Goal: Transaction & Acquisition: Download file/media

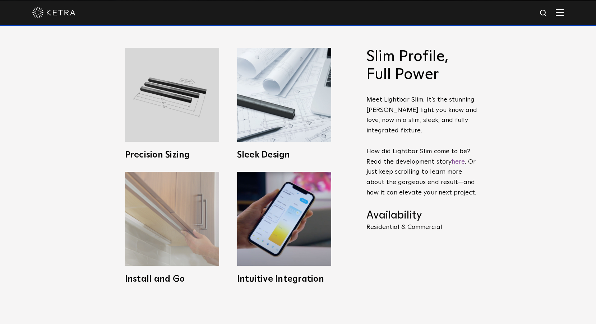
scroll to position [395, 0]
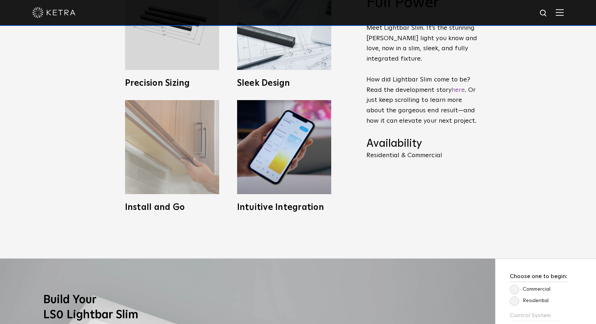
click at [170, 162] on img at bounding box center [172, 147] width 94 height 94
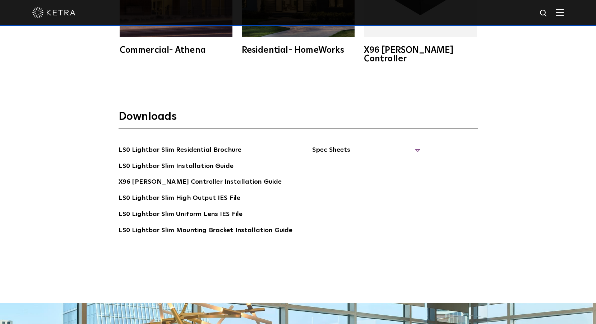
scroll to position [1401, 0]
click at [411, 145] on span "Spec Sheets" at bounding box center [366, 153] width 108 height 16
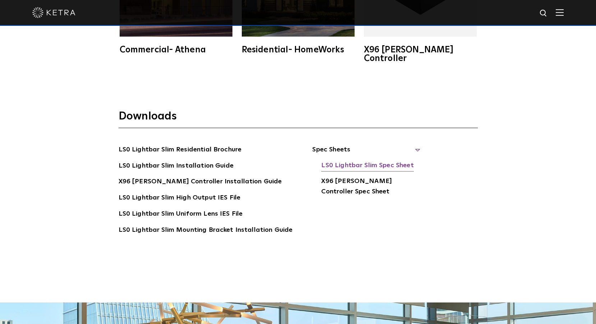
click at [344, 161] on link "LS0 Lightbar Slim Spec Sheet" at bounding box center [367, 166] width 92 height 11
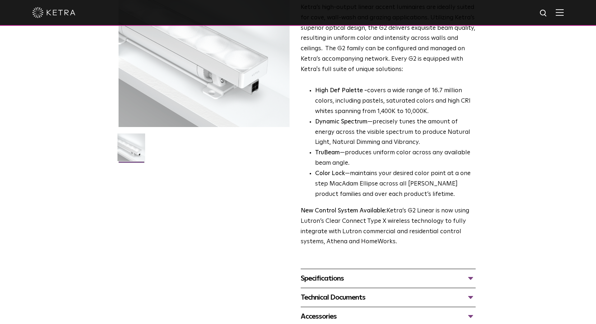
scroll to position [144, 0]
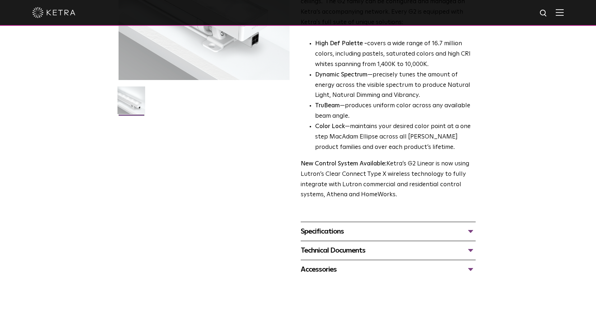
click at [472, 232] on div "Specifications" at bounding box center [388, 231] width 175 height 11
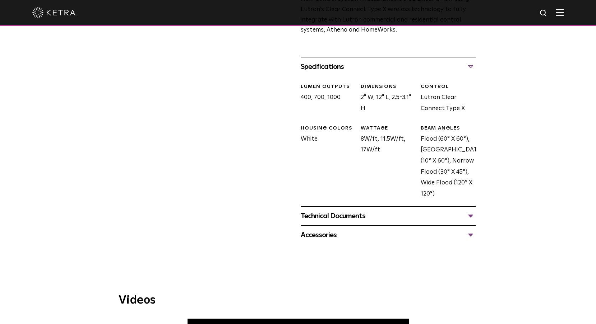
scroll to position [323, 0]
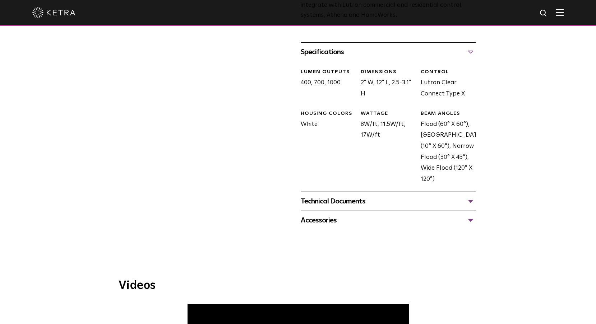
click at [471, 200] on div "Technical Documents" at bounding box center [388, 201] width 175 height 11
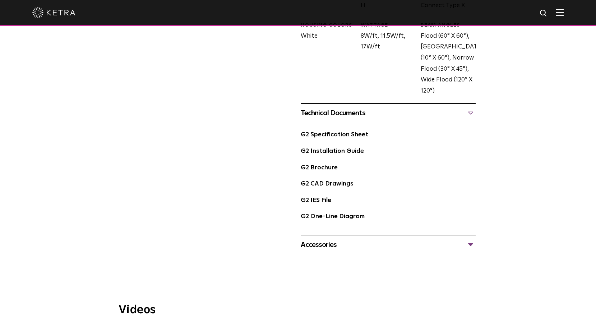
scroll to position [431, 0]
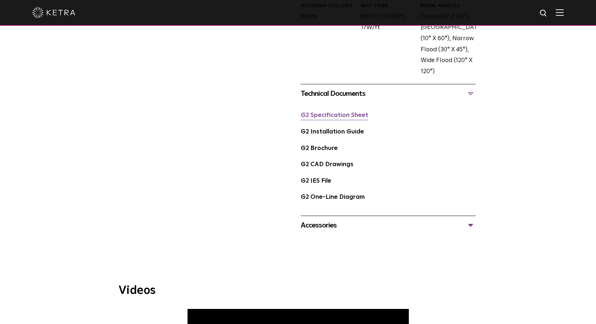
click at [336, 116] on link "G2 Specification Sheet" at bounding box center [335, 115] width 68 height 6
click at [333, 132] on link "G2 Installation Guide" at bounding box center [332, 132] width 63 height 6
